Goal: Find specific page/section: Find specific page/section

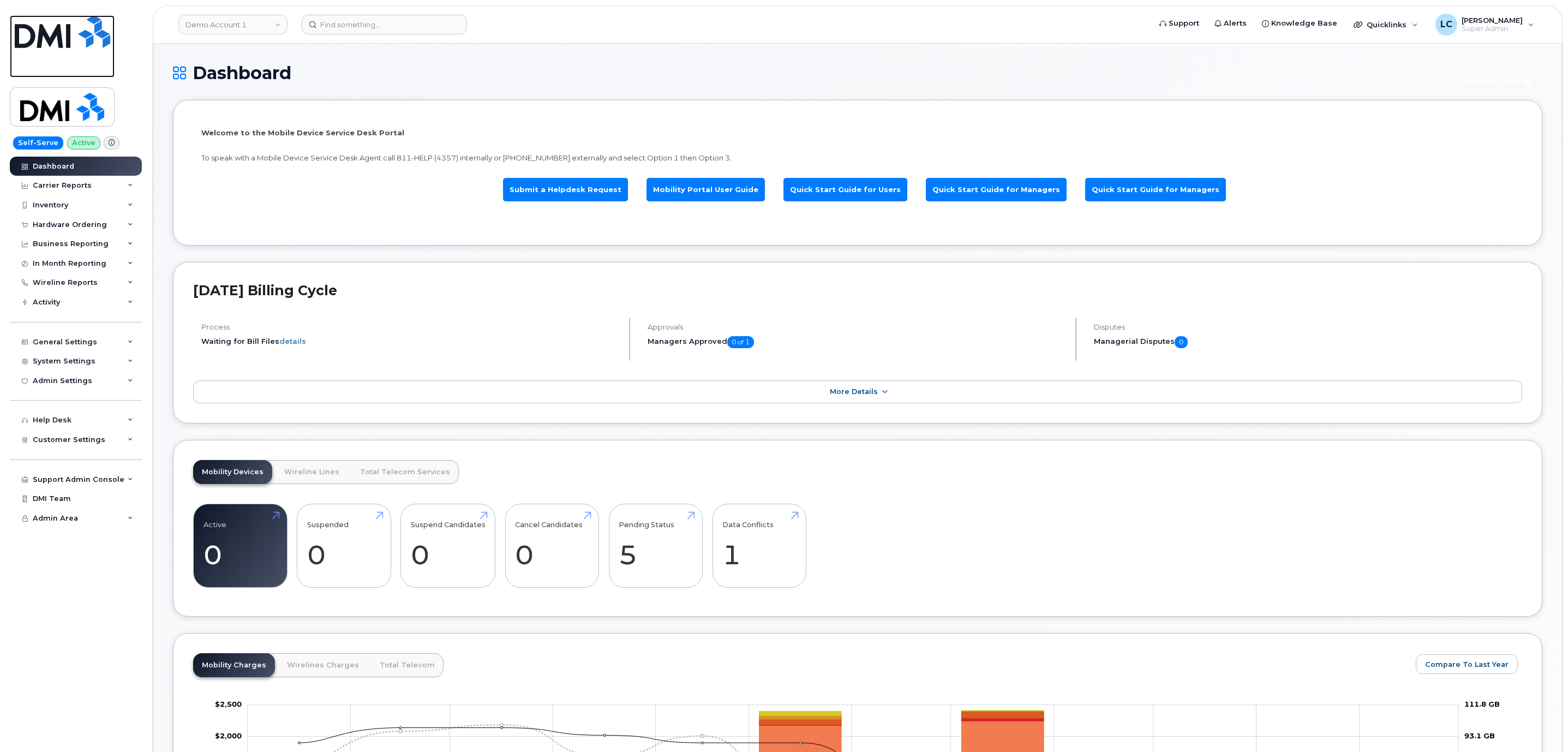
click at [76, 41] on img at bounding box center [62, 32] width 95 height 33
click at [907, 321] on div "Approvals Managers Approved 0 of 1" at bounding box center [858, 339] width 437 height 43
click at [110, 189] on div "Carrier Reports" at bounding box center [76, 185] width 132 height 20
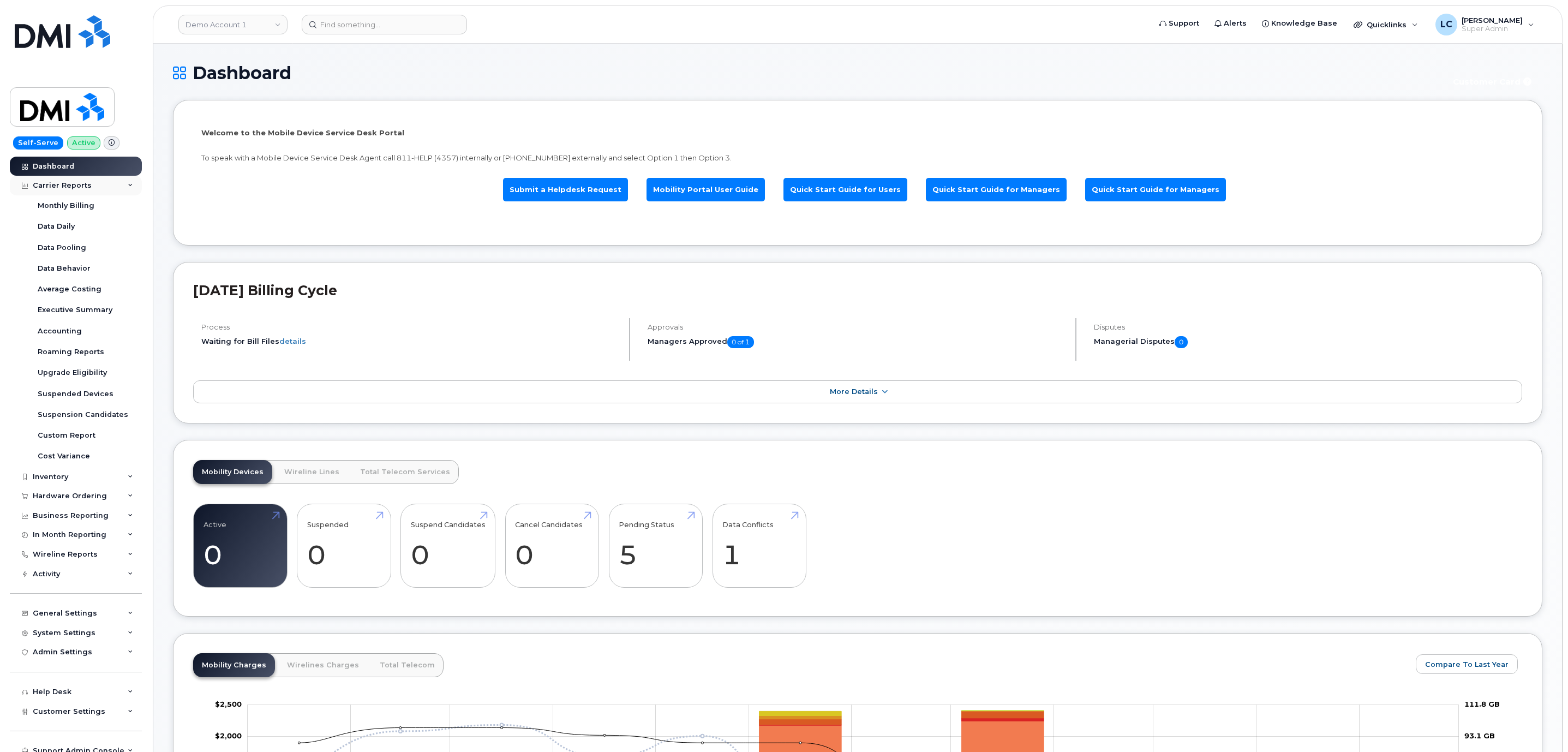
click at [110, 189] on div "Carrier Reports" at bounding box center [76, 185] width 132 height 20
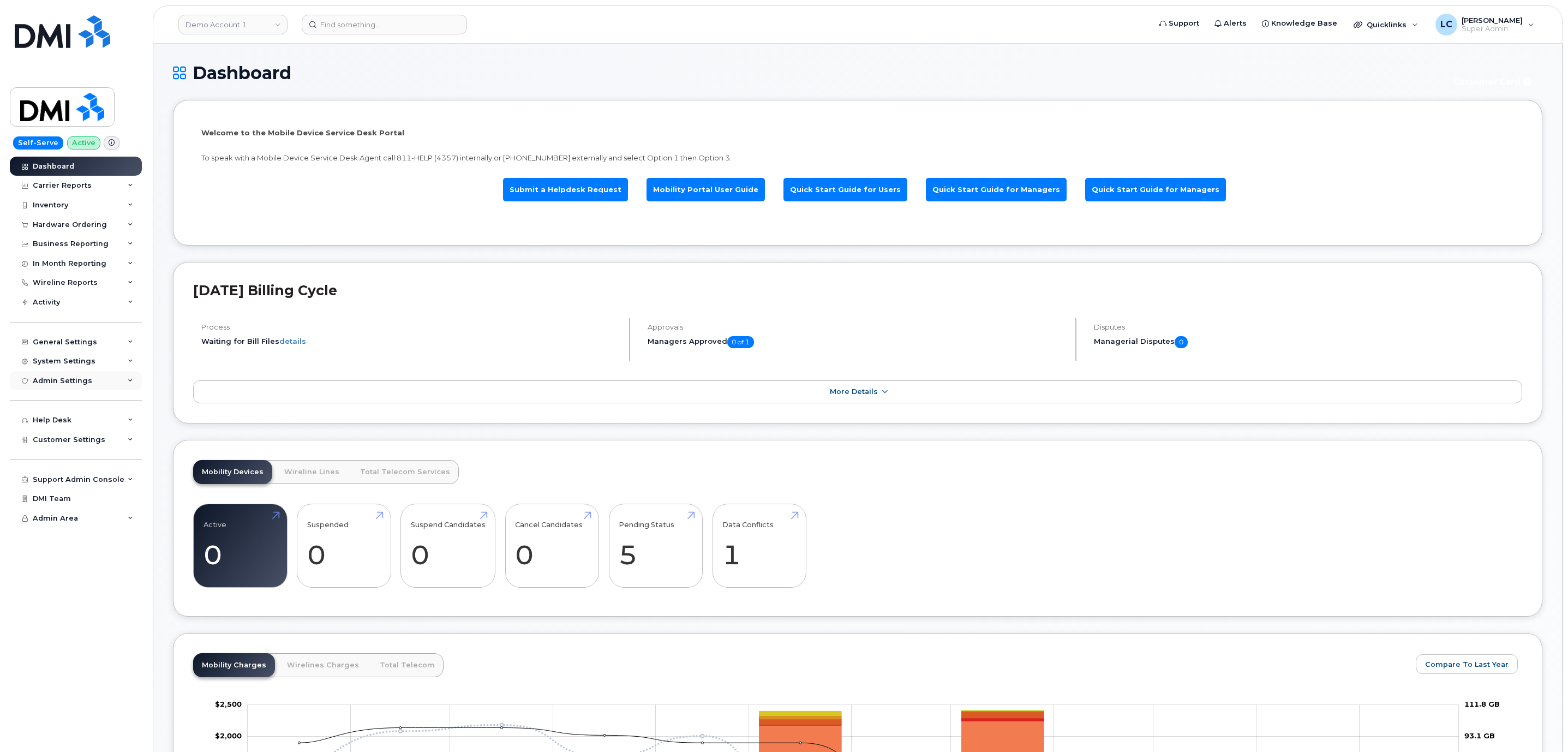
click at [100, 379] on div "Admin Settings" at bounding box center [76, 380] width 132 height 20
click at [109, 360] on div "System Settings" at bounding box center [76, 361] width 132 height 20
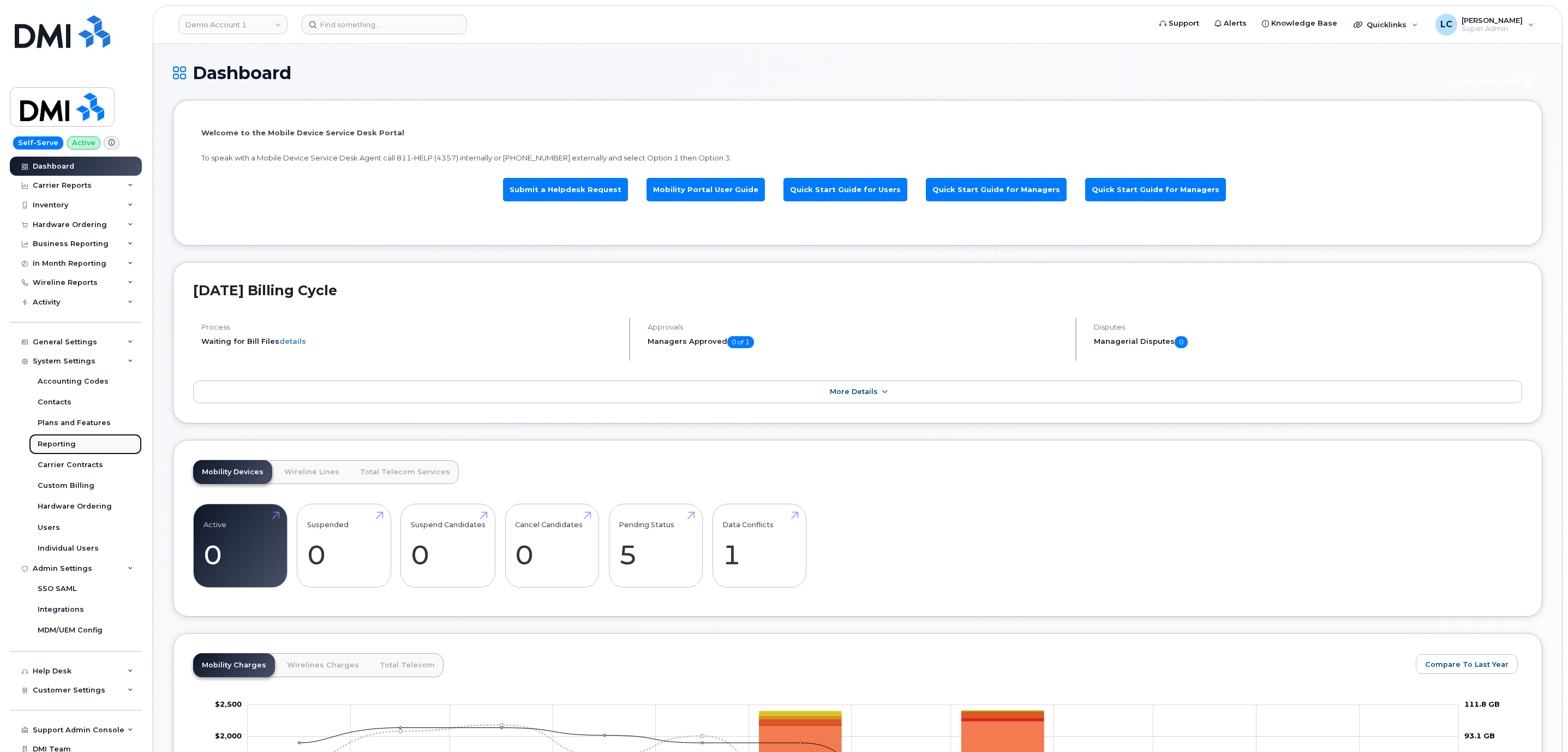
click at [72, 447] on div "Reporting" at bounding box center [56, 444] width 38 height 10
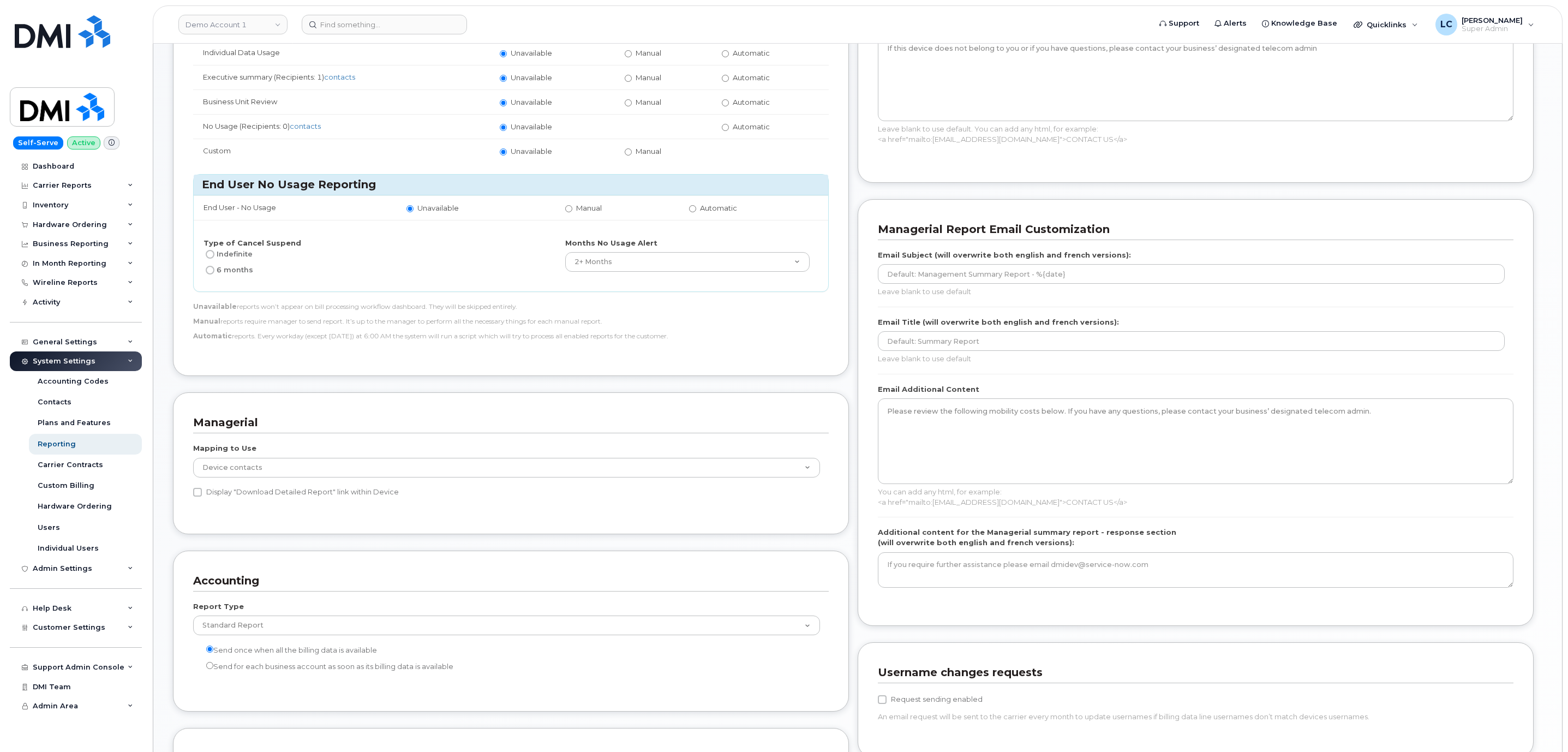
scroll to position [491, 0]
